Goal: Information Seeking & Learning: Learn about a topic

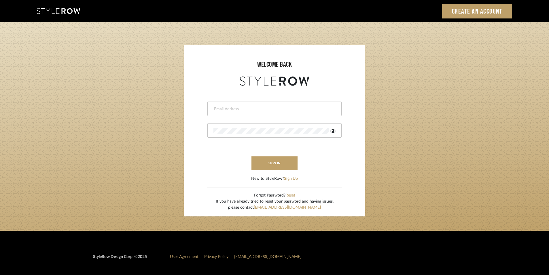
click at [231, 108] on input "email" at bounding box center [273, 109] width 121 height 6
paste input "stylerowproducts1@mancini-design.com"
type input "stylerowproducts1@mancini-design.com"
click at [275, 160] on button "sign in" at bounding box center [274, 163] width 46 height 14
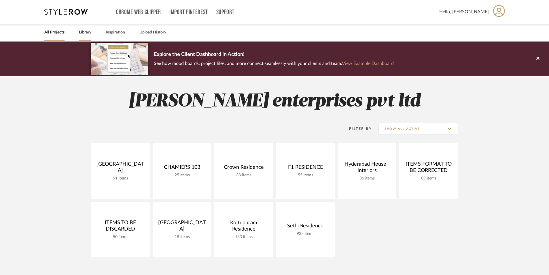
click at [86, 32] on link "Library" at bounding box center [85, 33] width 12 height 8
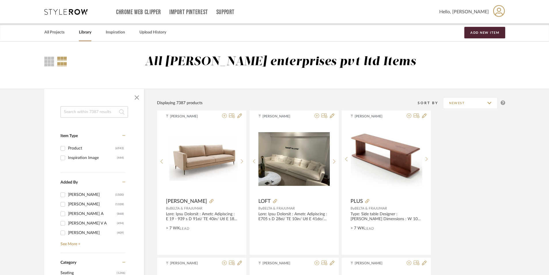
click at [88, 113] on input at bounding box center [93, 112] width 67 height 12
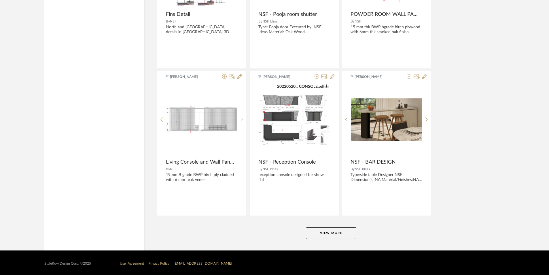
scroll to position [1679, 0]
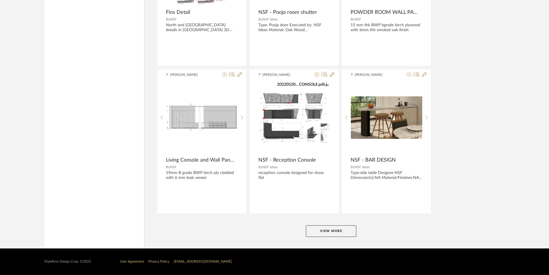
click at [341, 229] on button "View More" at bounding box center [331, 231] width 50 height 12
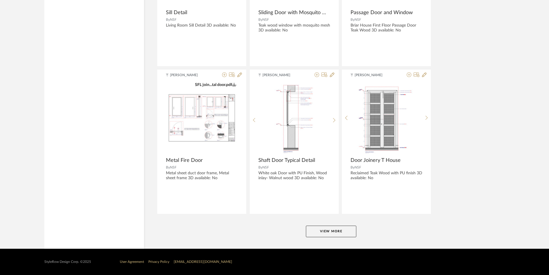
scroll to position [3447, 0]
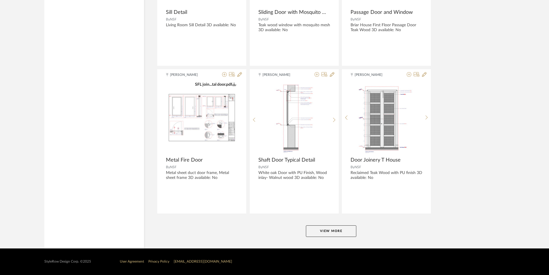
click at [317, 225] on button "View More" at bounding box center [331, 231] width 50 height 12
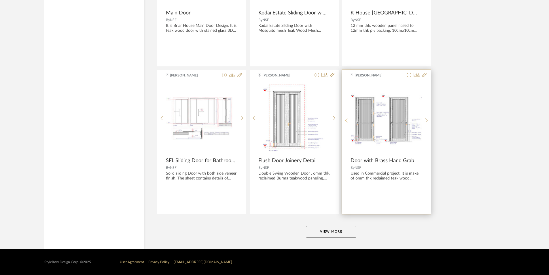
scroll to position [5215, 0]
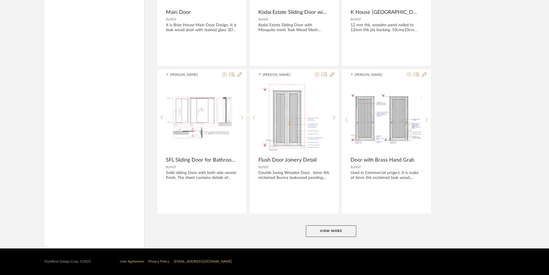
click at [340, 234] on button "View More" at bounding box center [331, 231] width 50 height 12
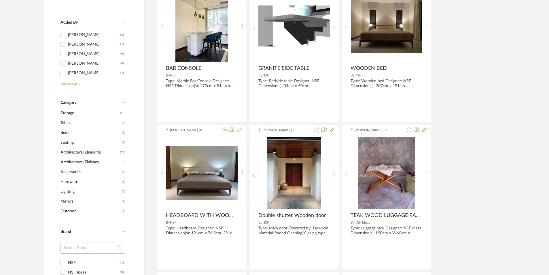
scroll to position [0, 0]
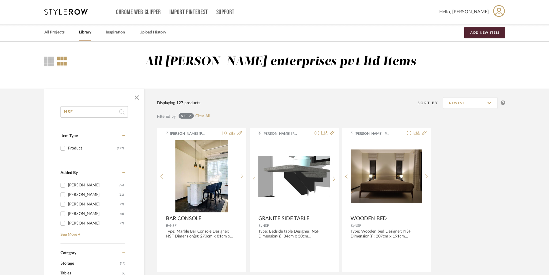
drag, startPoint x: 81, startPoint y: 111, endPoint x: 37, endPoint y: 110, distance: 44.1
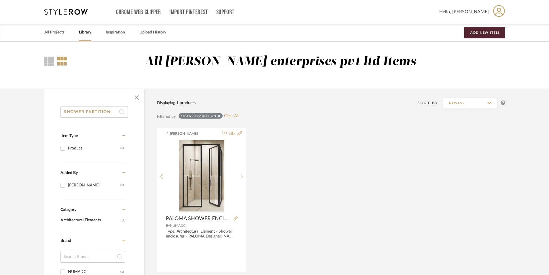
type input "SHOWER PARTITION"
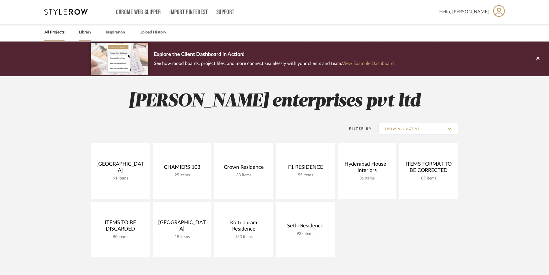
click at [85, 33] on link "Library" at bounding box center [85, 33] width 12 height 8
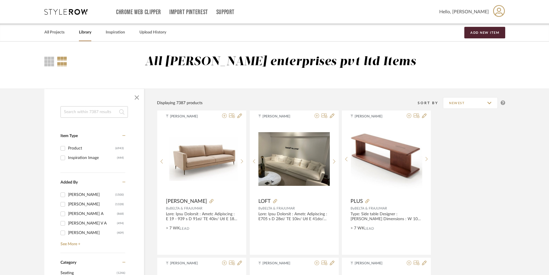
click at [80, 111] on input at bounding box center [93, 112] width 67 height 12
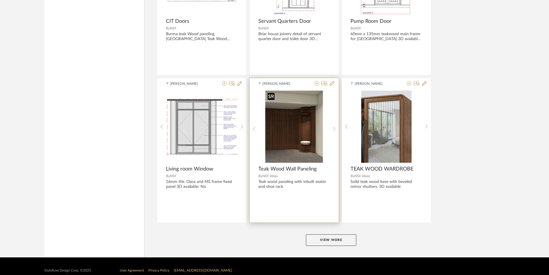
scroll to position [1671, 0]
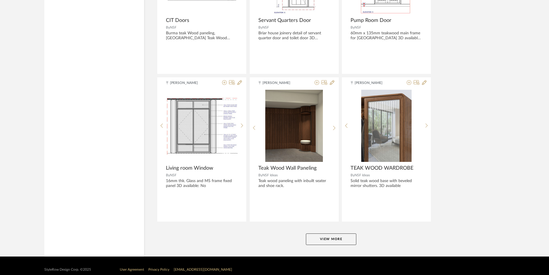
click at [351, 243] on button "View More" at bounding box center [331, 239] width 50 height 12
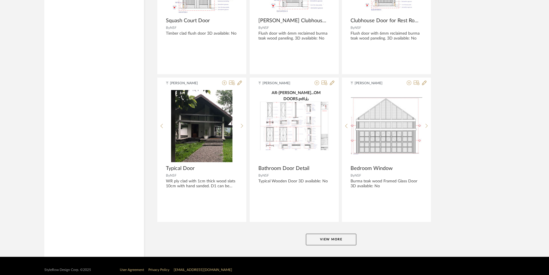
scroll to position [3447, 0]
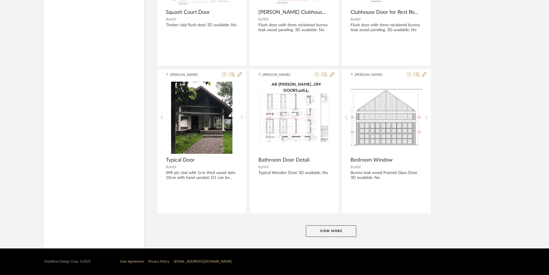
click at [321, 232] on button "View More" at bounding box center [331, 231] width 50 height 12
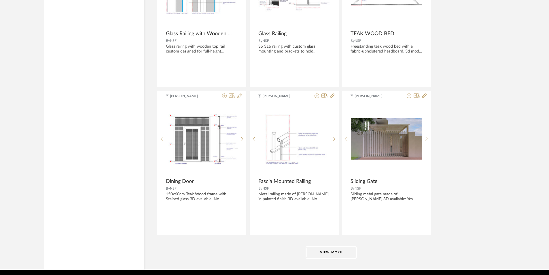
scroll to position [5215, 0]
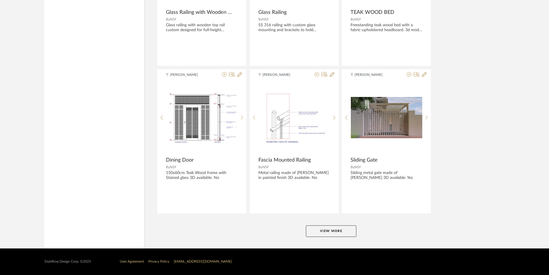
click at [330, 230] on button "View More" at bounding box center [331, 231] width 50 height 12
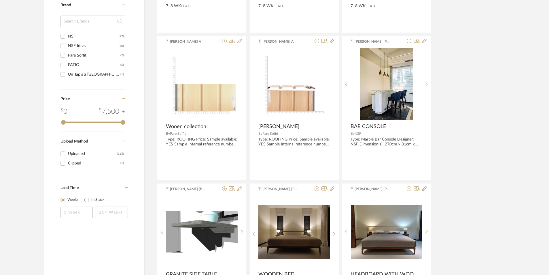
scroll to position [0, 0]
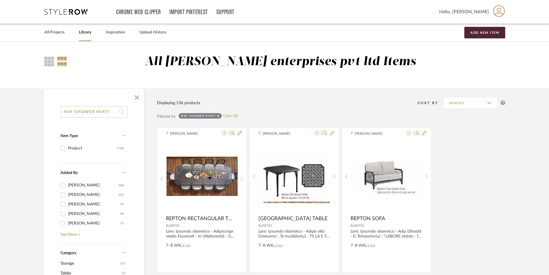
drag, startPoint x: 114, startPoint y: 111, endPoint x: 3, endPoint y: 100, distance: 112.1
type input "PICCOLO"
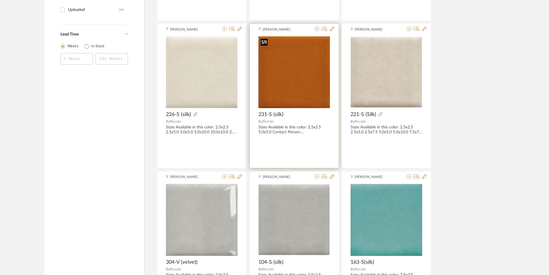
scroll to position [403, 0]
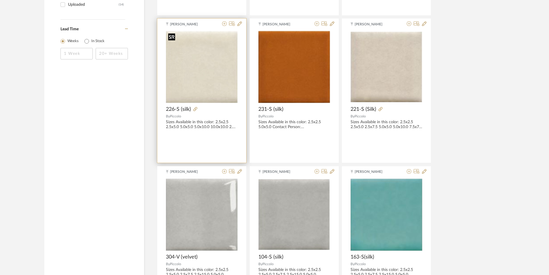
click at [0, 0] on img at bounding box center [0, 0] width 0 height 0
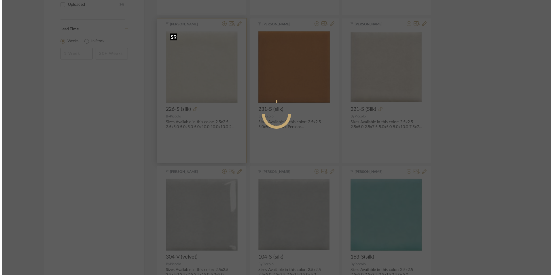
scroll to position [0, 0]
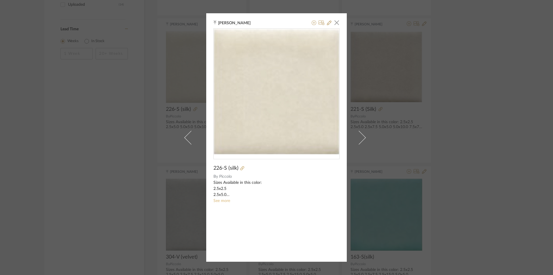
click at [226, 200] on link "See more" at bounding box center [221, 200] width 17 height 4
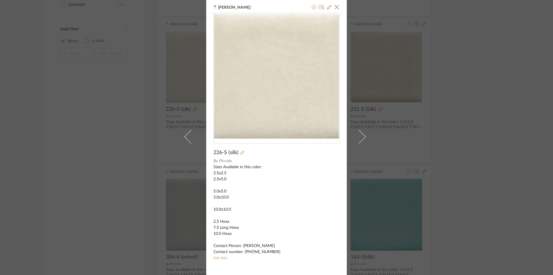
scroll to position [3, 0]
click at [450, 98] on div "Ganesh K × 226-S (silk) By Piccolo Sizes Available in this color: 2.5x2.5 2.5x5…" at bounding box center [276, 137] width 553 height 275
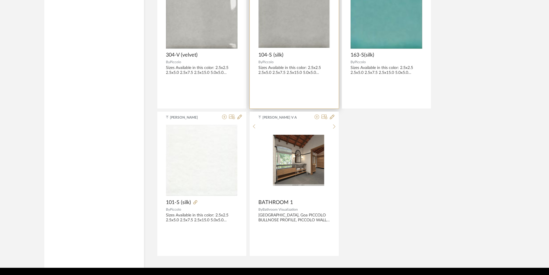
scroll to position [624, 0]
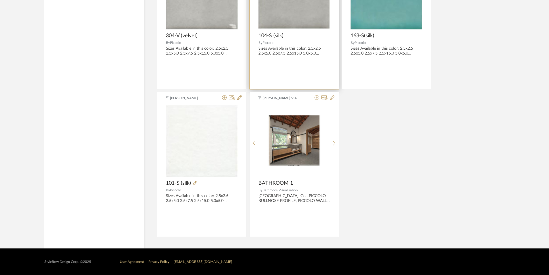
click at [279, 133] on img "0" at bounding box center [293, 140] width 71 height 51
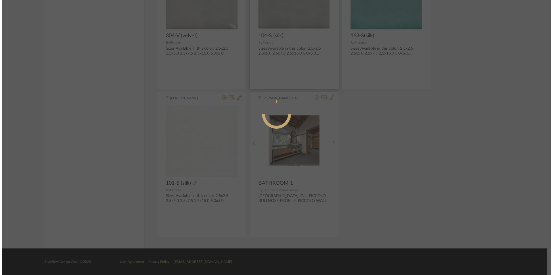
scroll to position [0, 0]
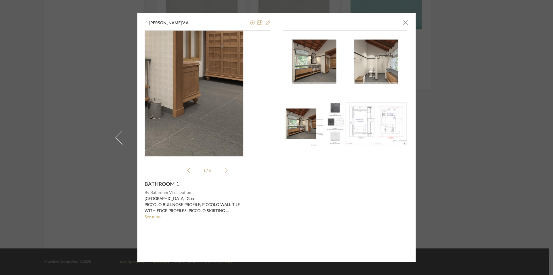
click at [238, 111] on img "0" at bounding box center [208, 93] width 126 height 89
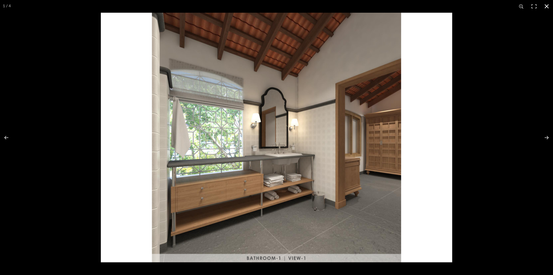
click at [542, 5] on button at bounding box center [546, 6] width 13 height 13
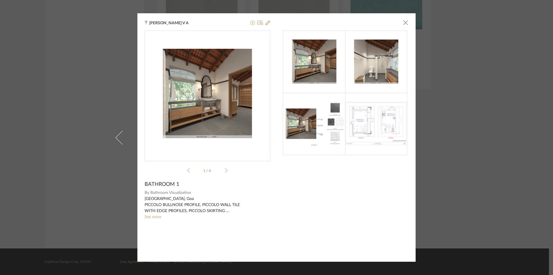
click at [389, 123] on img at bounding box center [376, 124] width 62 height 44
click at [222, 171] on li "1 / 4" at bounding box center [207, 170] width 35 height 7
click at [225, 172] on icon at bounding box center [226, 170] width 3 height 5
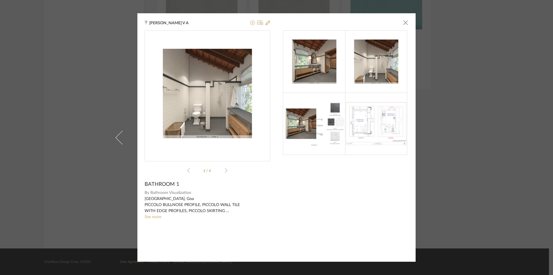
click at [225, 172] on icon at bounding box center [226, 170] width 3 height 5
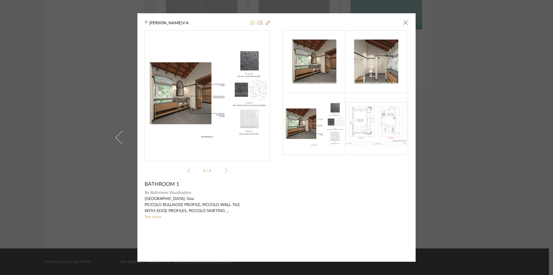
click at [225, 172] on icon at bounding box center [226, 170] width 3 height 5
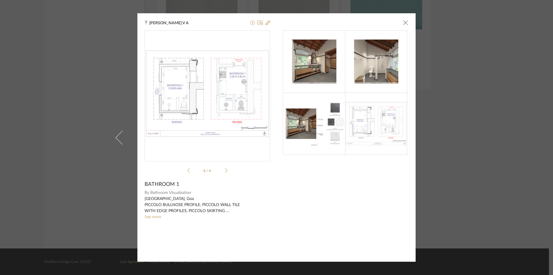
click at [188, 172] on icon at bounding box center [188, 170] width 3 height 5
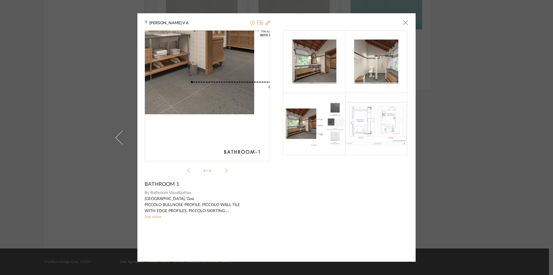
click at [186, 125] on img "2" at bounding box center [208, 93] width 126 height 89
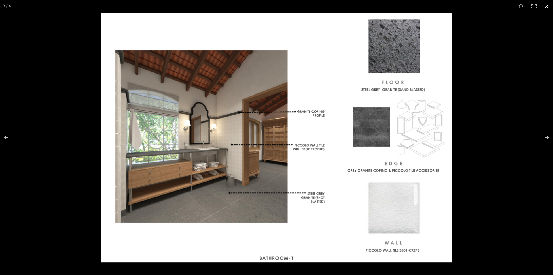
click at [544, 2] on button at bounding box center [546, 6] width 13 height 13
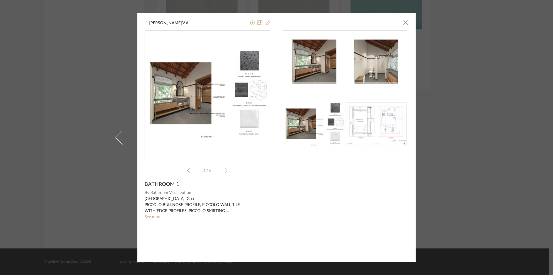
click at [381, 129] on img at bounding box center [376, 124] width 62 height 44
click at [225, 171] on icon at bounding box center [226, 170] width 3 height 5
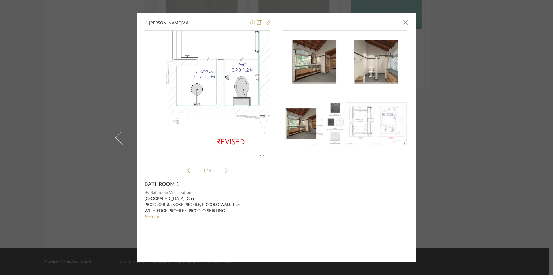
click at [228, 106] on img "3" at bounding box center [208, 93] width 126 height 89
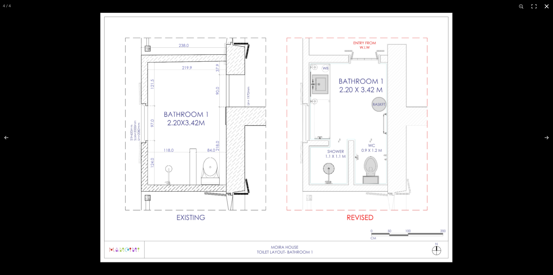
click at [546, 9] on button at bounding box center [546, 6] width 13 height 13
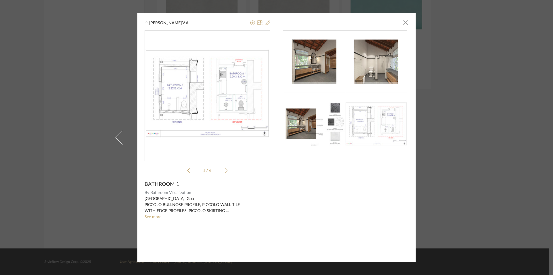
click at [461, 104] on div "[PERSON_NAME] V A × 4 / 4 BATHROOM 1 By Bathroom Visualization [GEOGRAPHIC_DATA…" at bounding box center [276, 137] width 553 height 275
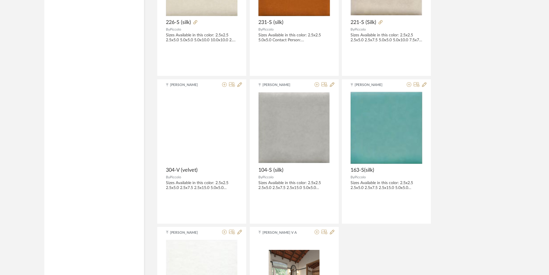
scroll to position [423, 0]
